Goal: Check status: Check status

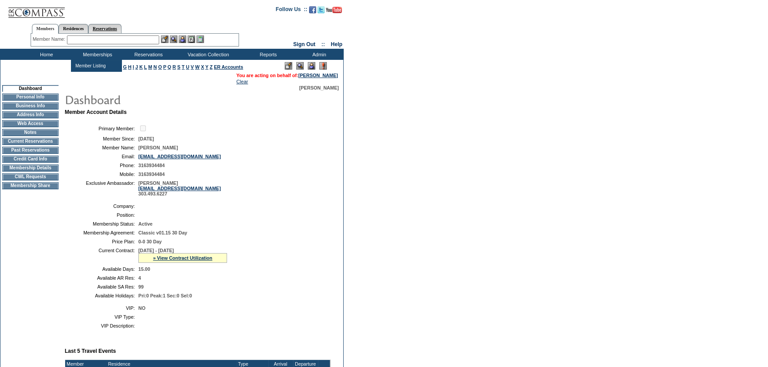
click at [107, 27] on link "Reservations" at bounding box center [104, 28] width 33 height 9
click at [84, 35] on div "Member Name: Destination or Residence: ReservationId:" at bounding box center [135, 40] width 208 height 13
click at [84, 40] on input "text" at bounding box center [84, 39] width 39 height 9
type input "1812060"
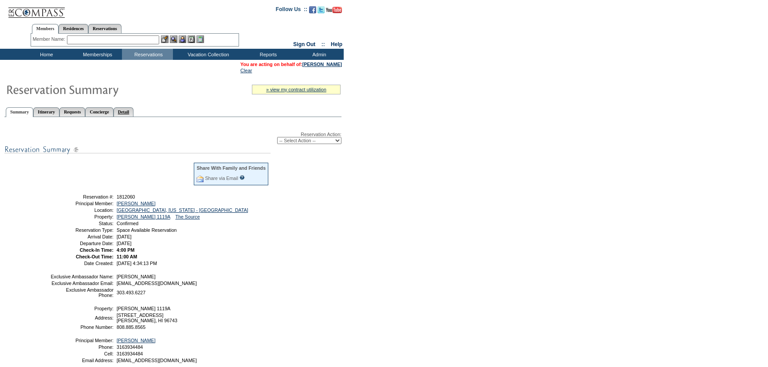
click at [134, 112] on link "Detail" at bounding box center [124, 111] width 20 height 9
